Goal: Information Seeking & Learning: Learn about a topic

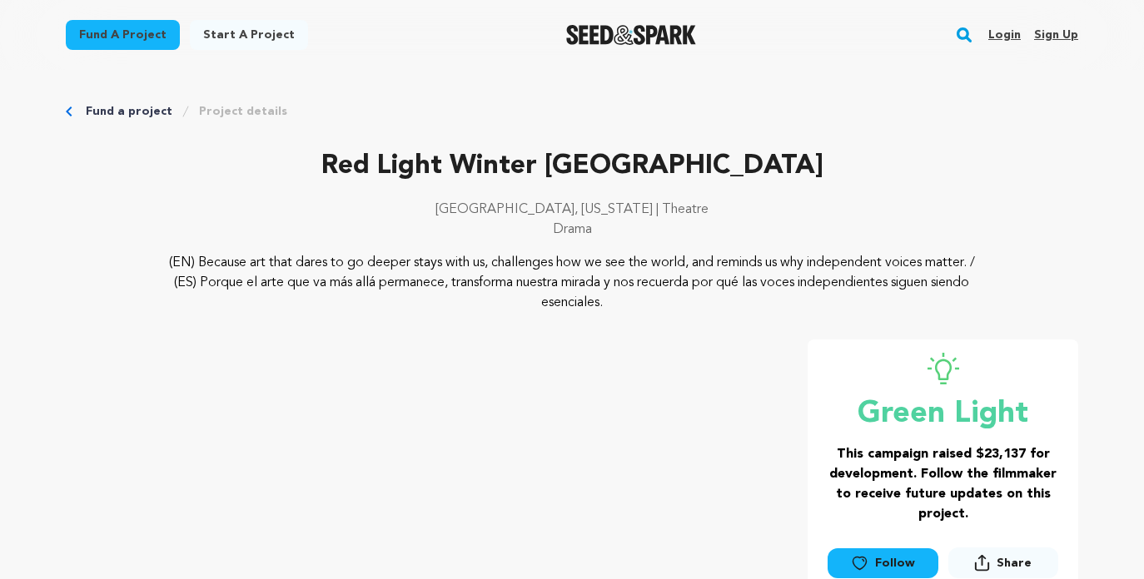
scroll to position [32, 0]
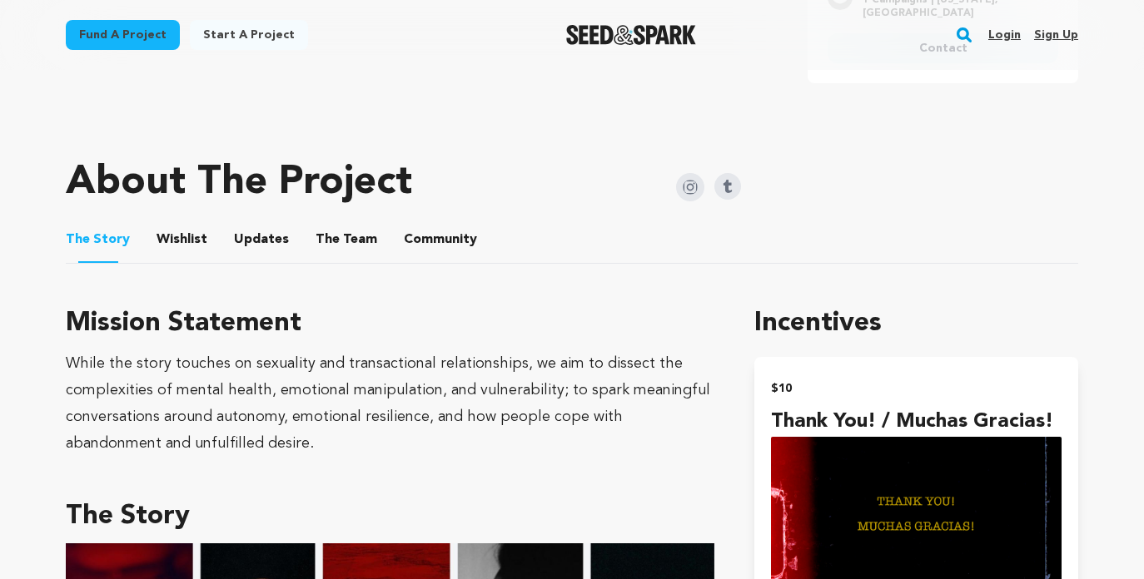
scroll to position [729, 0]
click at [250, 236] on button "Updates" at bounding box center [261, 242] width 40 height 40
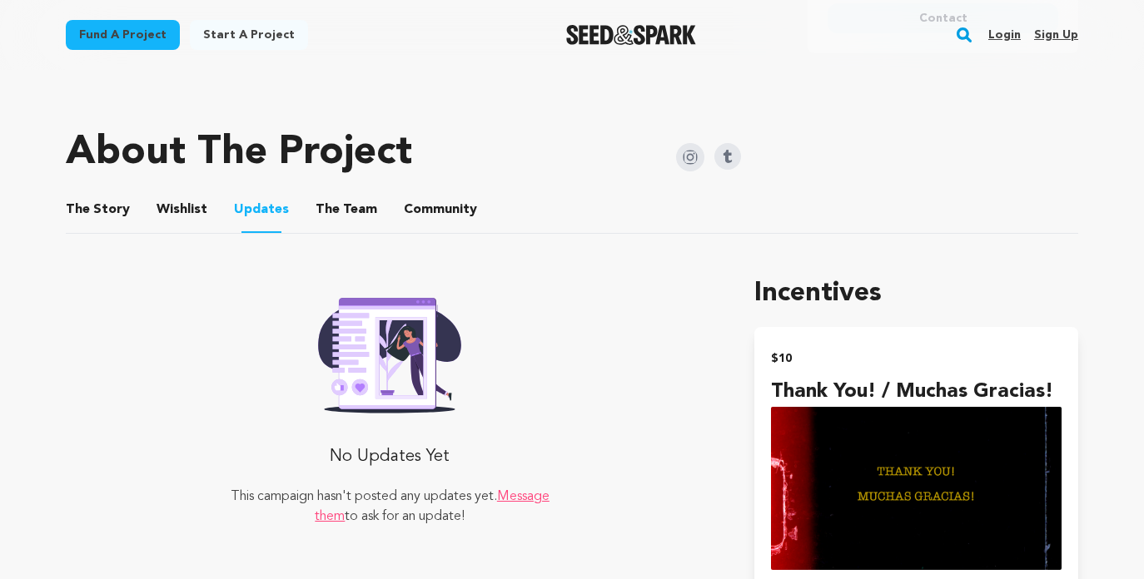
scroll to position [760, 0]
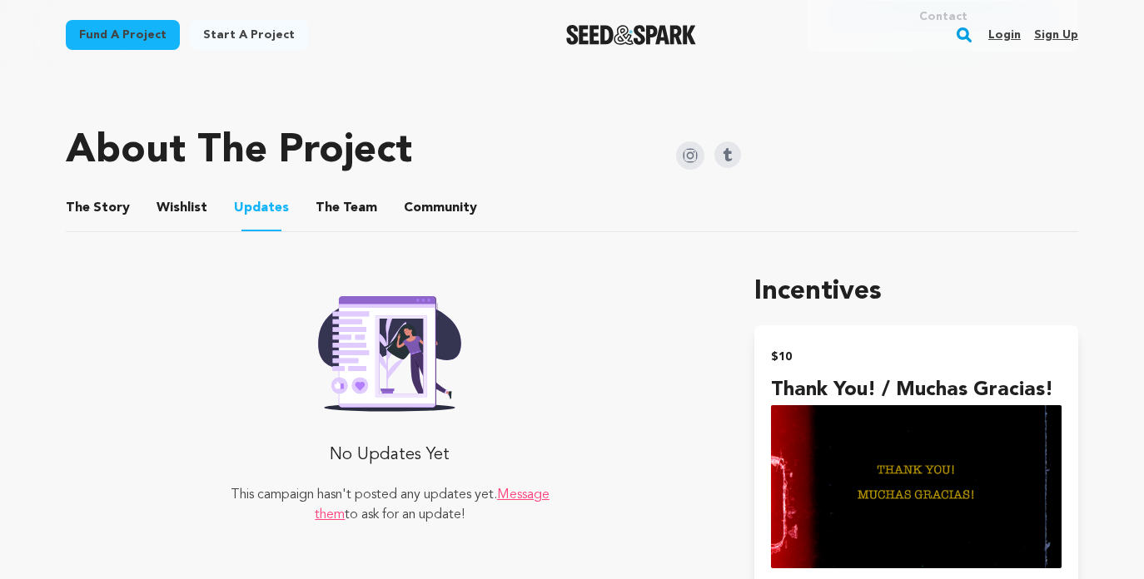
click at [99, 210] on button "The Story" at bounding box center [98, 211] width 40 height 40
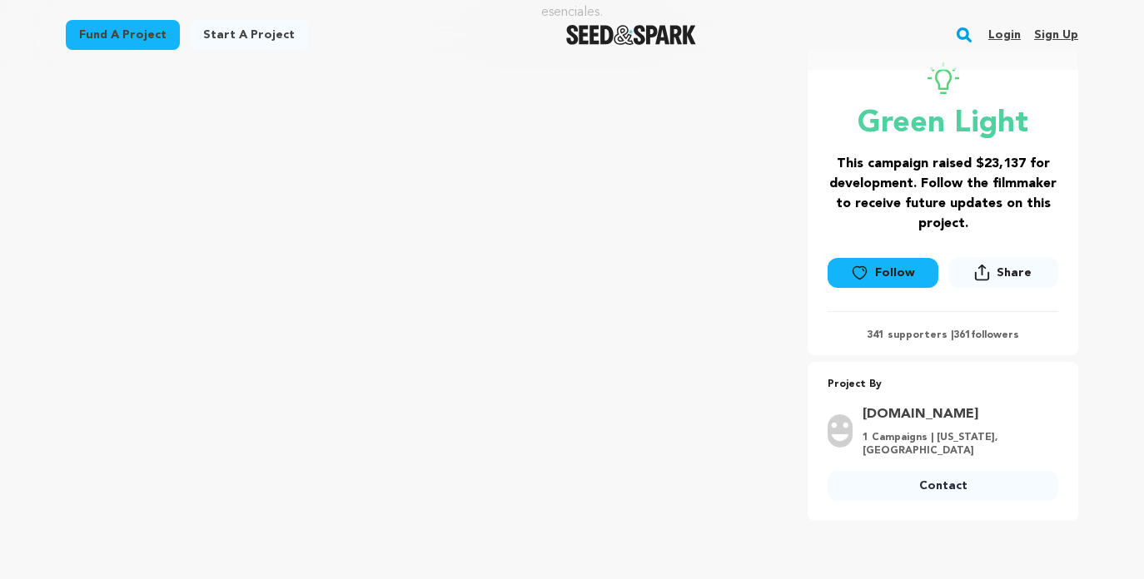
scroll to position [280, 0]
